Goal: Task Accomplishment & Management: Use online tool/utility

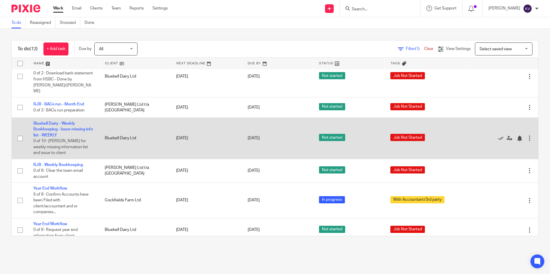
scroll to position [58, 0]
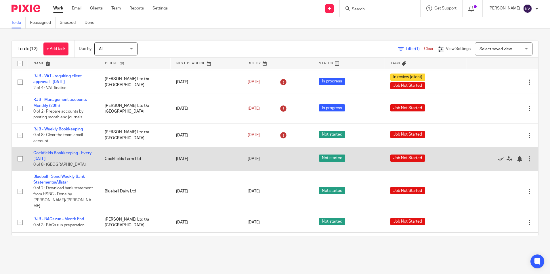
click at [41, 155] on td "Cockfields Bookkeeping - Every Monday 0 of 8 · Cockfields Pleo" at bounding box center [63, 159] width 71 height 24
click at [40, 158] on link "Cockfields Bookkeeping - Every [DATE]" at bounding box center [62, 156] width 58 height 10
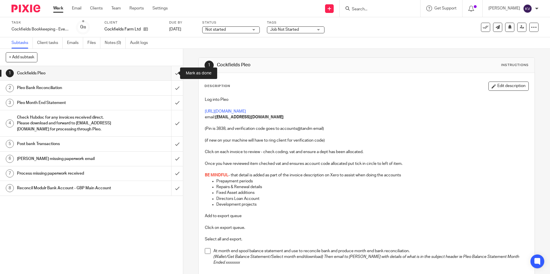
click at [173, 71] on input "submit" at bounding box center [91, 73] width 183 height 14
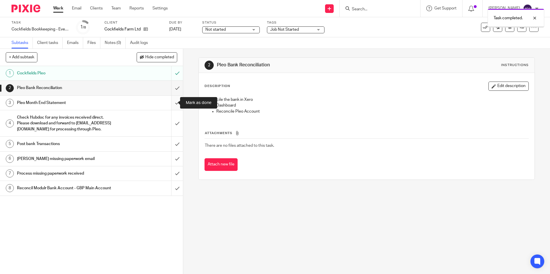
click at [172, 102] on input "submit" at bounding box center [91, 103] width 183 height 14
click at [168, 122] on input "submit" at bounding box center [91, 123] width 183 height 26
click at [168, 151] on input "submit" at bounding box center [91, 144] width 183 height 14
click at [170, 166] on input "submit" at bounding box center [91, 159] width 183 height 14
click at [171, 176] on input "submit" at bounding box center [91, 173] width 183 height 14
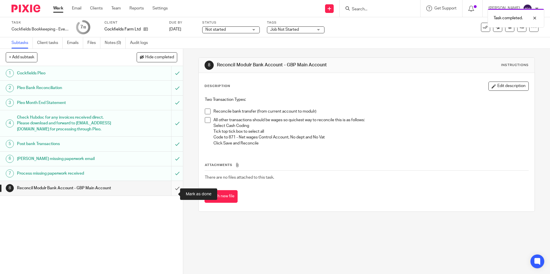
drag, startPoint x: 170, startPoint y: 195, endPoint x: 164, endPoint y: 178, distance: 17.9
click at [170, 195] on input "submit" at bounding box center [91, 188] width 183 height 14
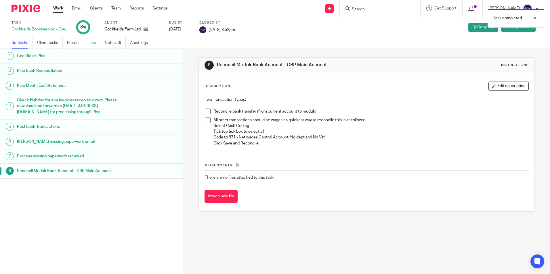
click at [58, 8] on link "Work" at bounding box center [58, 8] width 10 height 6
